Goal: Manage account settings

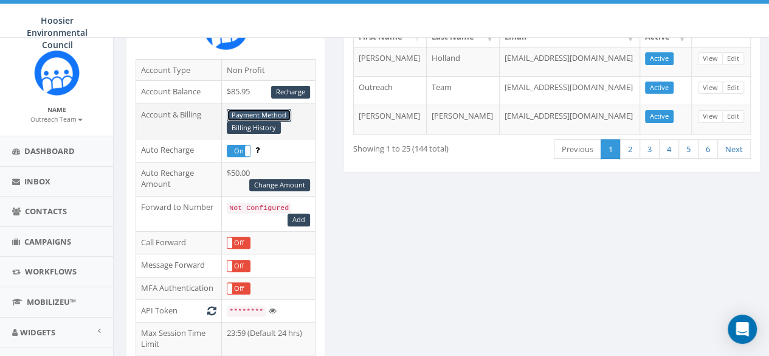
click at [283, 109] on link "Payment Method" at bounding box center [259, 115] width 64 height 13
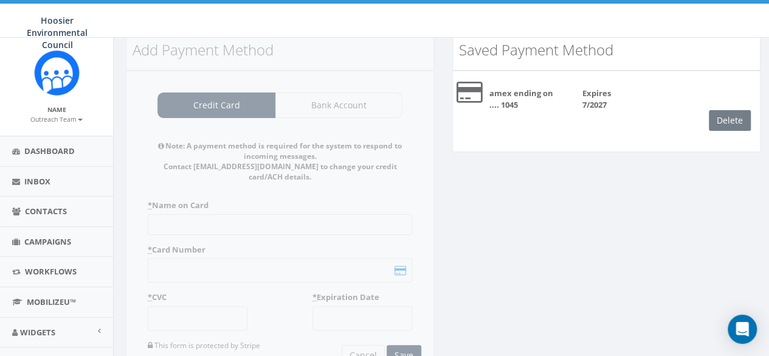
scroll to position [22, 0]
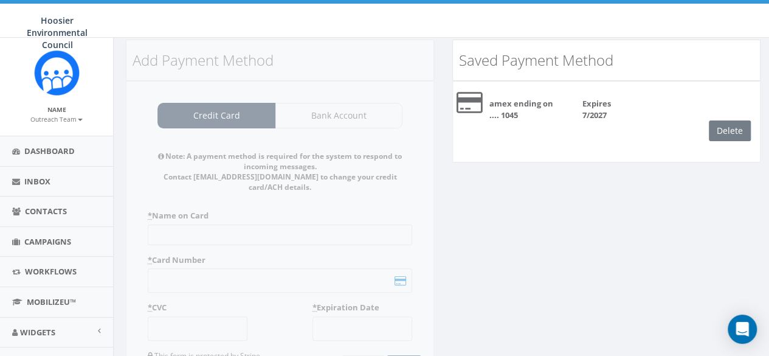
click at [733, 132] on div "Delete" at bounding box center [734, 130] width 51 height 21
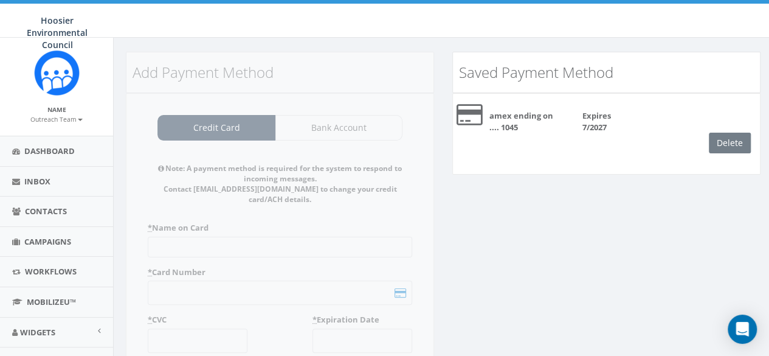
scroll to position [0, 0]
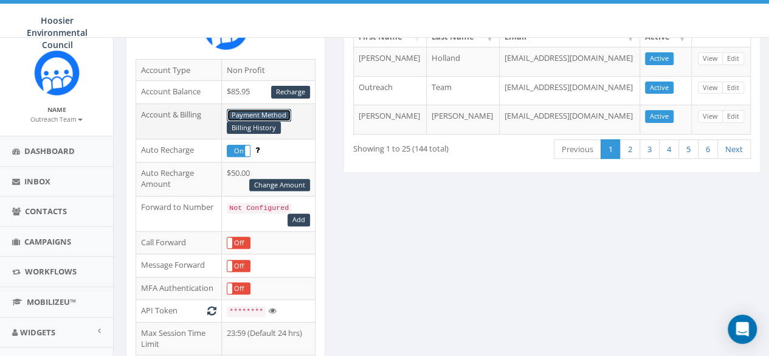
click at [277, 111] on link "Payment Method" at bounding box center [259, 115] width 64 height 13
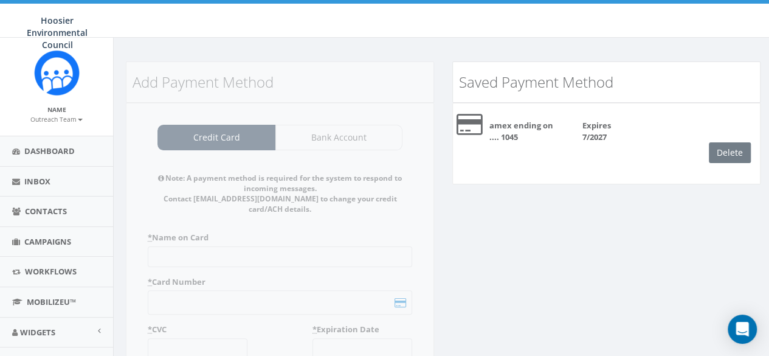
click at [54, 64] on img at bounding box center [57, 73] width 46 height 46
click at [43, 145] on span "Dashboard" at bounding box center [49, 150] width 50 height 11
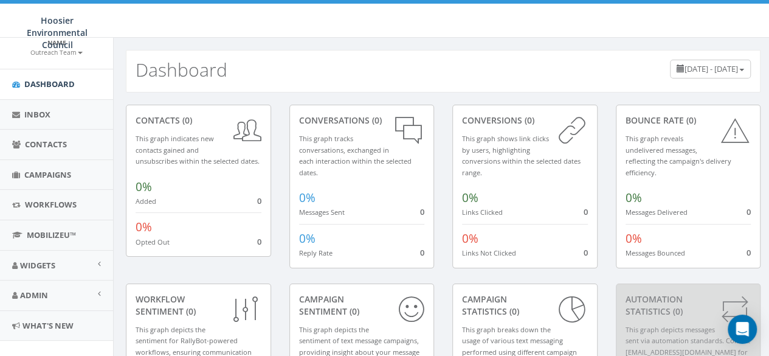
scroll to position [83, 0]
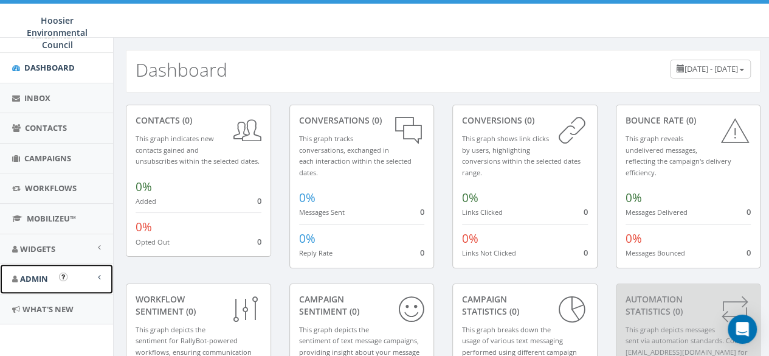
click at [54, 272] on link "Admin" at bounding box center [56, 279] width 113 height 30
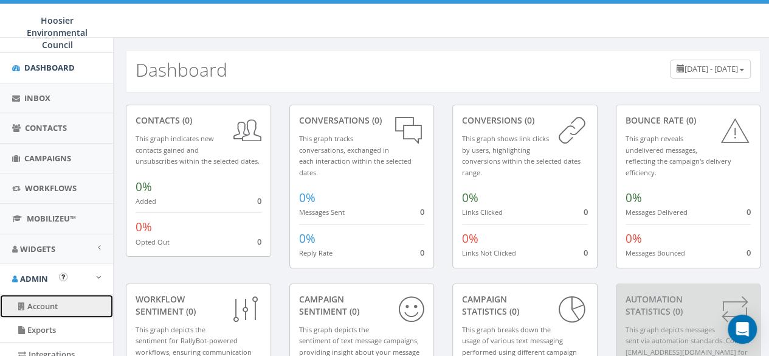
click at [47, 299] on link "Account" at bounding box center [56, 306] width 113 height 24
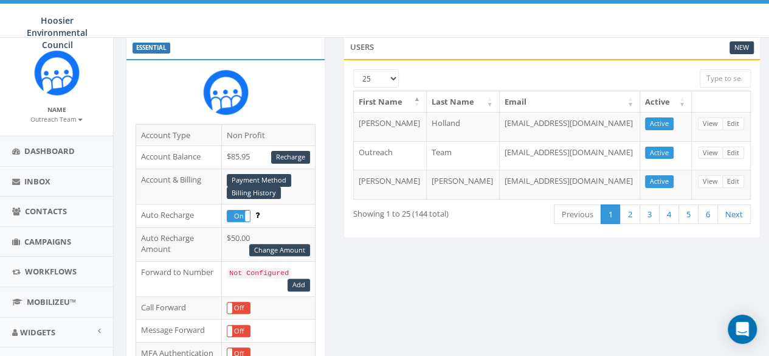
scroll to position [154, 0]
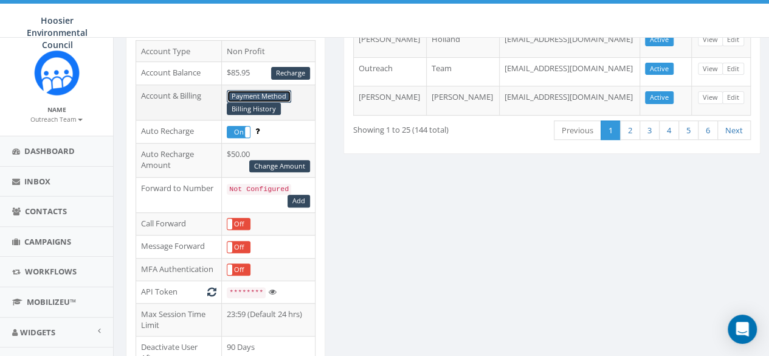
click at [270, 93] on link "Payment Method" at bounding box center [259, 96] width 64 height 13
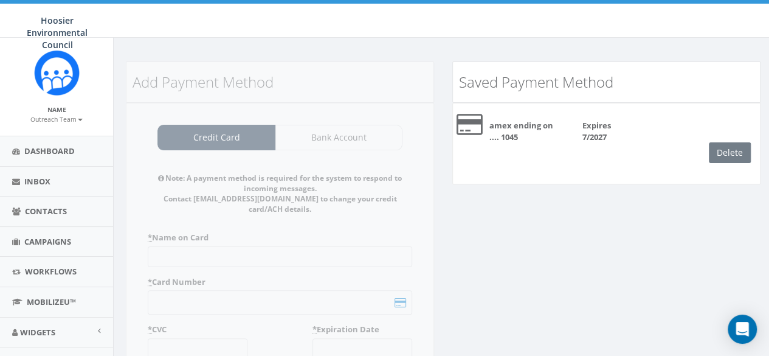
click at [193, 246] on div "Add Payment Method Credit Card Bank Account Note: A payment method is required …" at bounding box center [280, 250] width 327 height 379
click at [43, 144] on link "Dashboard" at bounding box center [56, 151] width 113 height 30
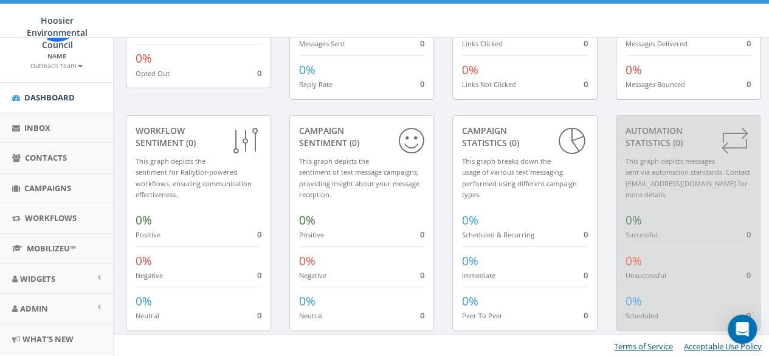
scroll to position [83, 0]
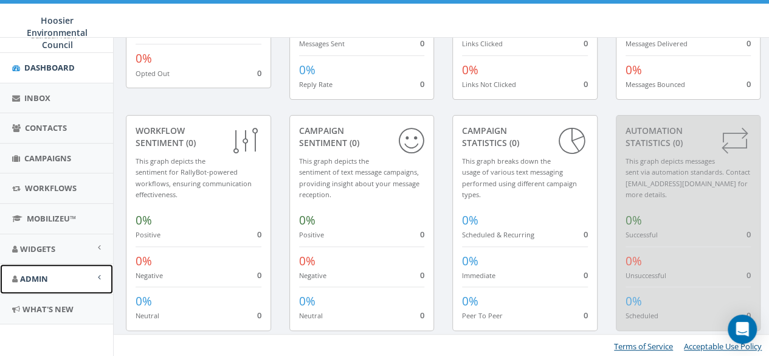
click at [56, 269] on link "Admin" at bounding box center [56, 279] width 113 height 30
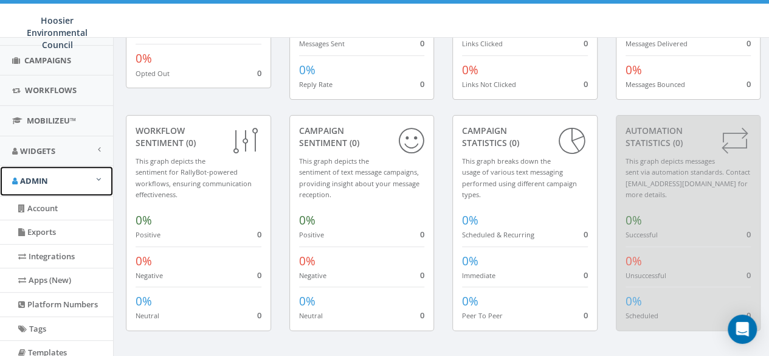
scroll to position [182, 0]
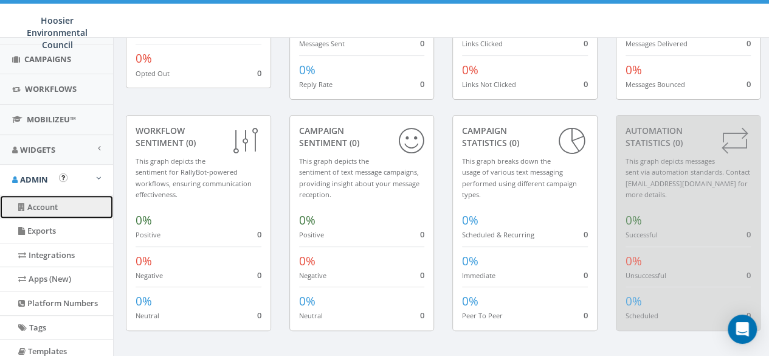
click at [49, 200] on link "Account" at bounding box center [56, 207] width 113 height 24
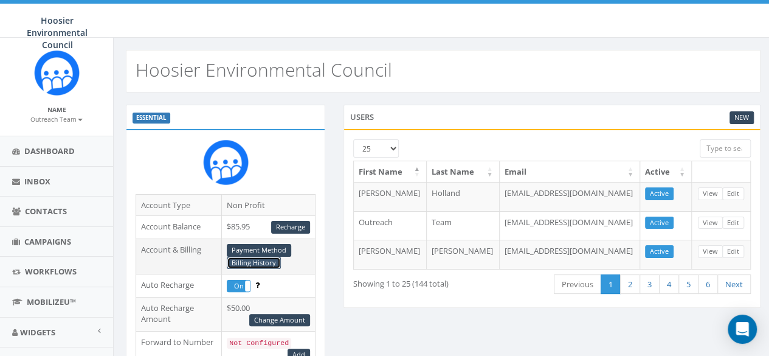
click at [242, 265] on link "Billing History" at bounding box center [254, 263] width 54 height 13
click at [274, 247] on link "Payment Method" at bounding box center [259, 250] width 64 height 13
